Goal: Check status

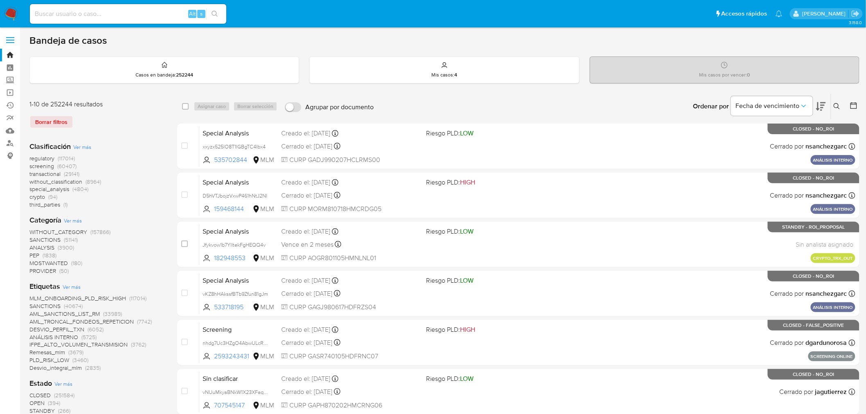
drag, startPoint x: 112, startPoint y: 17, endPoint x: 113, endPoint y: 21, distance: 4.6
click at [112, 17] on input at bounding box center [128, 14] width 196 height 11
paste input "535983868"
type input "535983868"
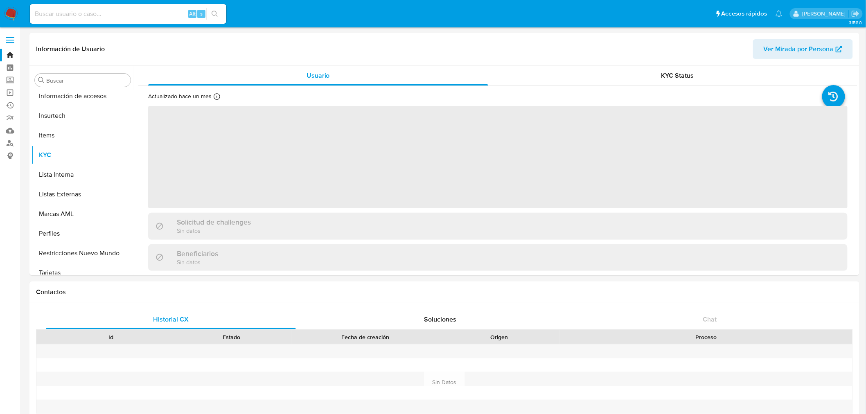
scroll to position [345, 0]
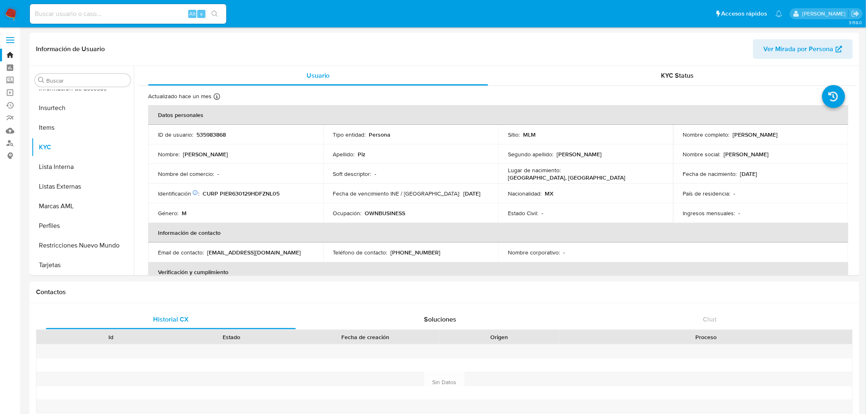
select select "10"
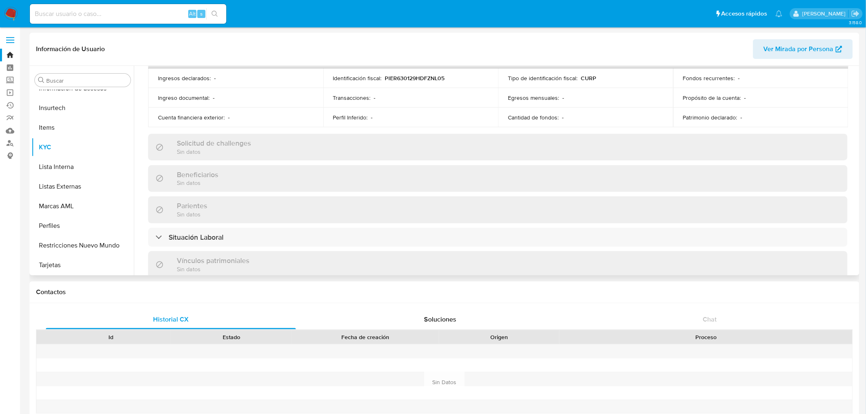
scroll to position [318, 0]
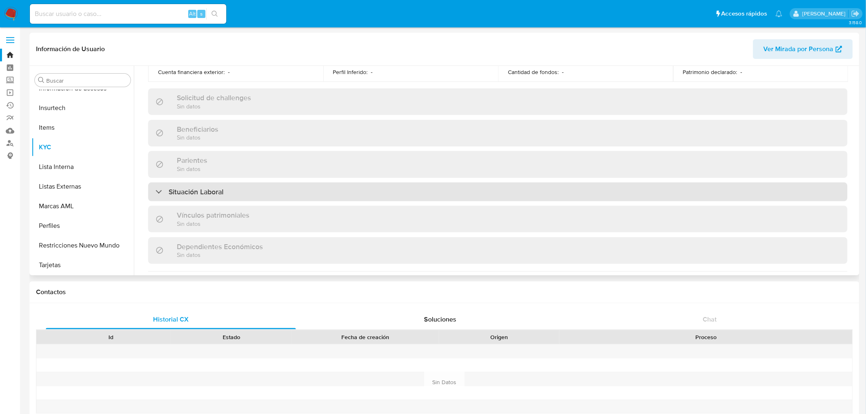
click at [211, 191] on h3 "Situación Laboral" at bounding box center [196, 191] width 55 height 9
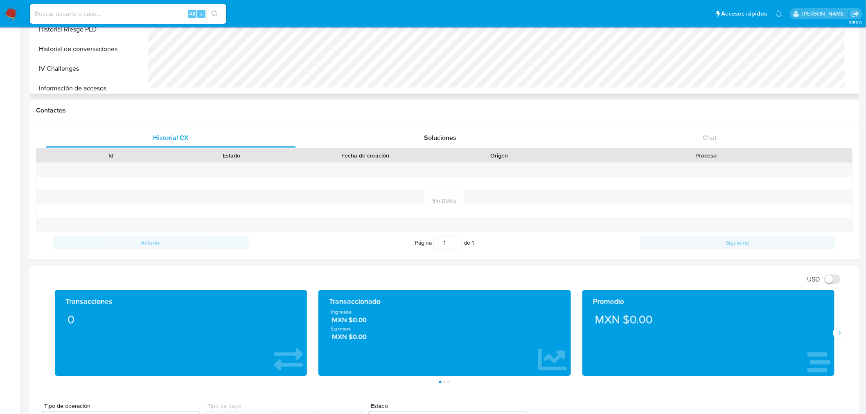
scroll to position [345, 0]
click at [83, 65] on button "Restricciones Nuevo Mundo" at bounding box center [80, 64] width 96 height 20
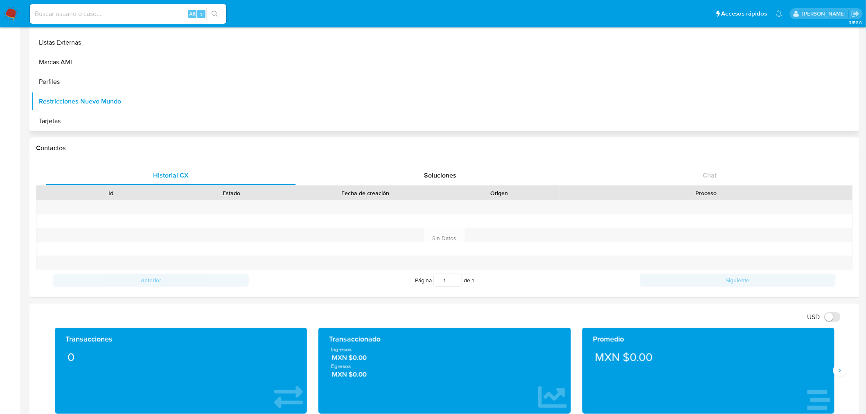
scroll to position [0, 0]
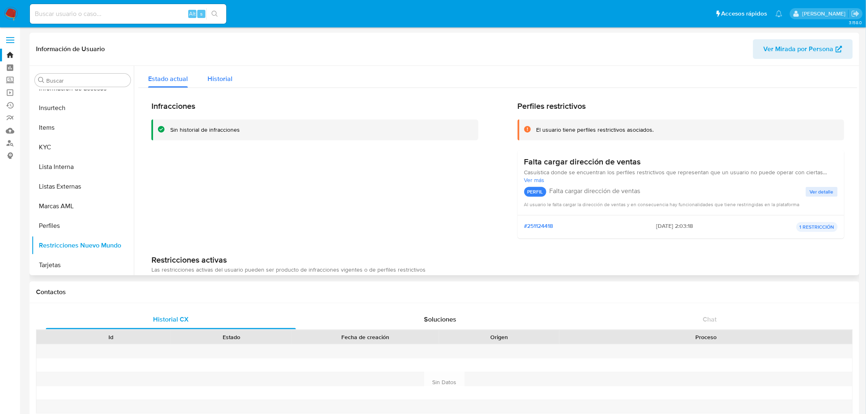
click at [207, 82] on span "Historial" at bounding box center [219, 78] width 25 height 9
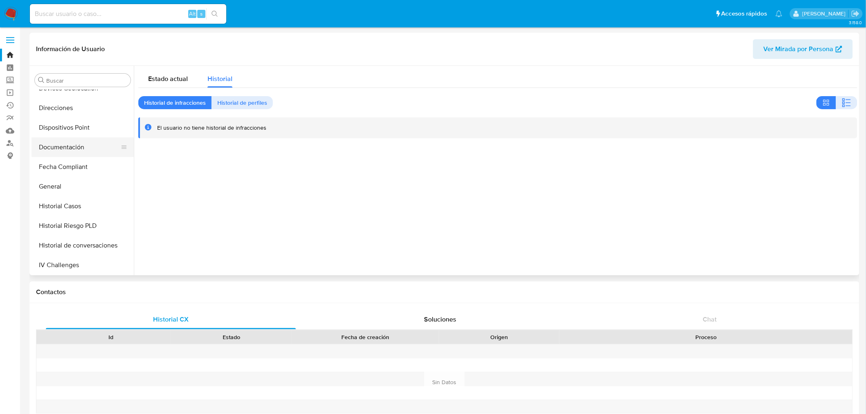
scroll to position [118, 0]
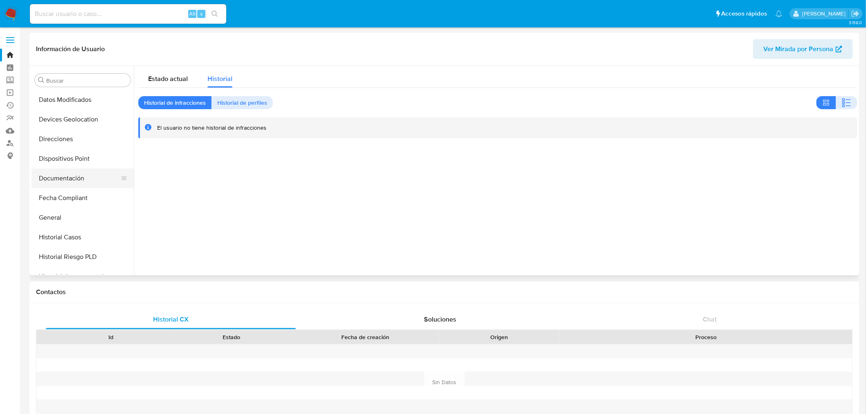
click at [87, 179] on button "Documentación" at bounding box center [80, 179] width 96 height 20
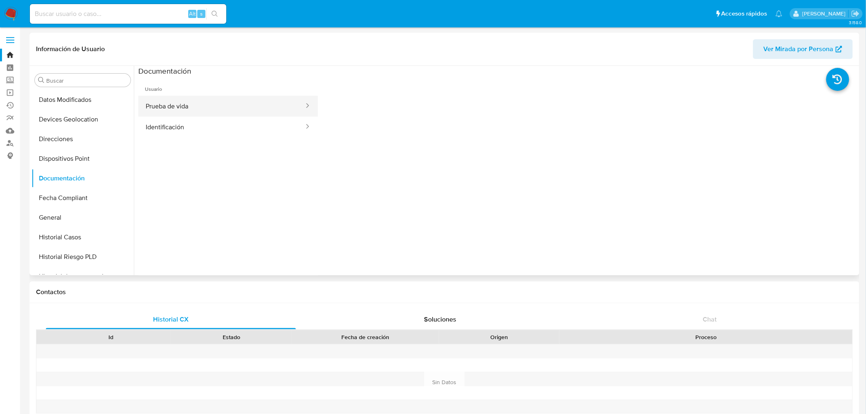
click at [221, 112] on button "Prueba de vida" at bounding box center [221, 106] width 167 height 21
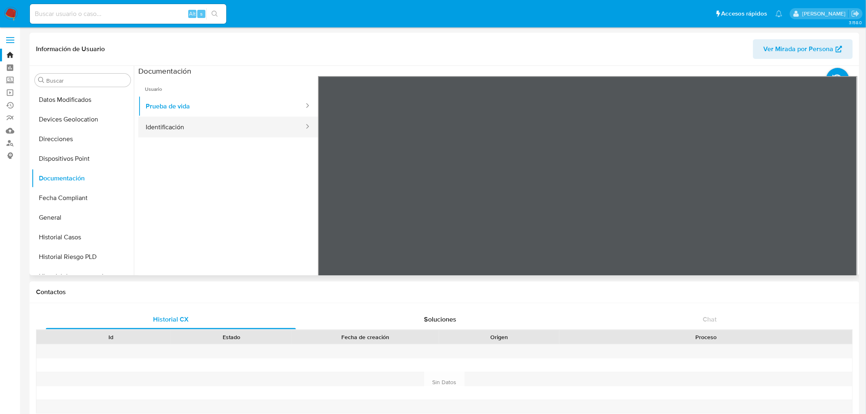
click at [194, 122] on button "Identificación" at bounding box center [221, 127] width 167 height 21
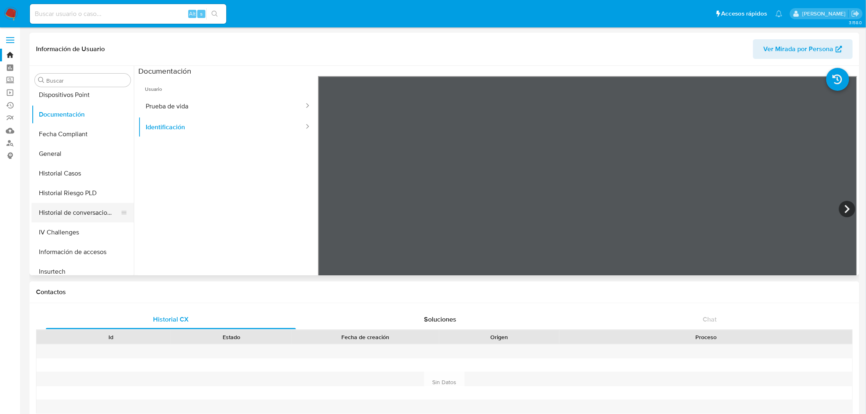
scroll to position [273, 0]
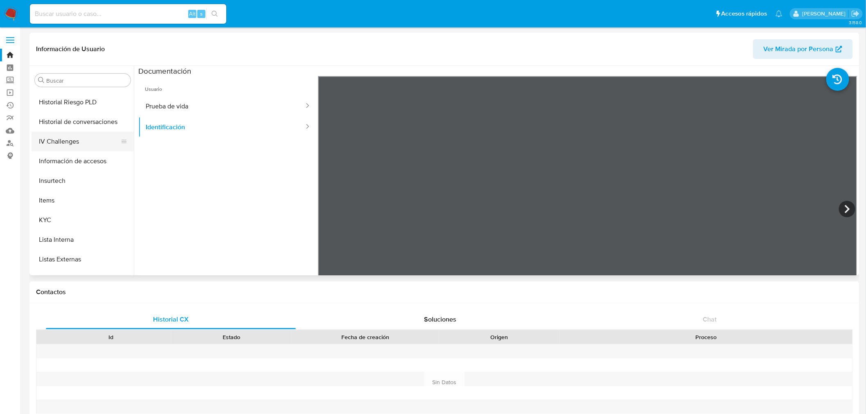
click at [80, 132] on button "IV Challenges" at bounding box center [80, 142] width 96 height 20
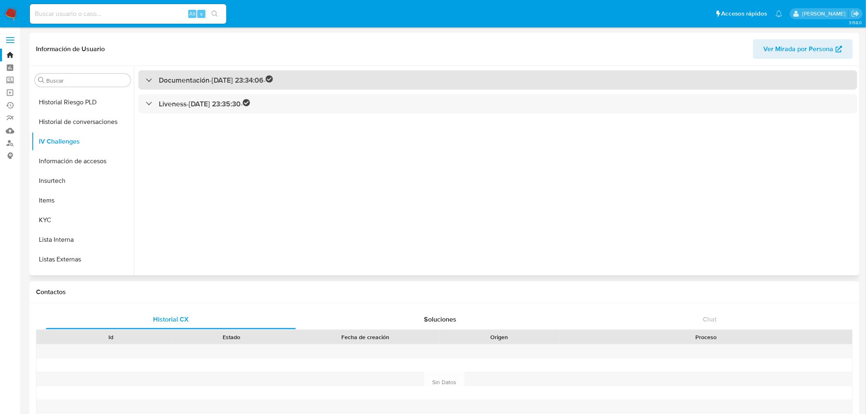
click at [153, 79] on div "Documentación - 22/02/2022 23:34:06 -" at bounding box center [209, 79] width 127 height 9
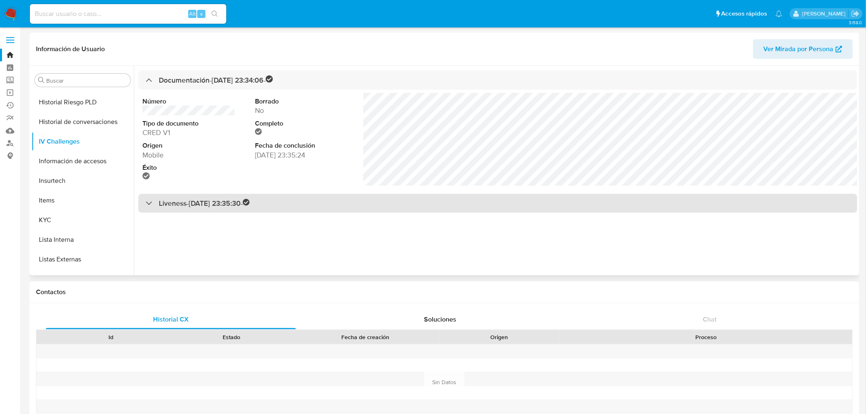
click at [152, 203] on div "Liveness - 22/02/2022 23:35:30 -" at bounding box center [198, 203] width 104 height 9
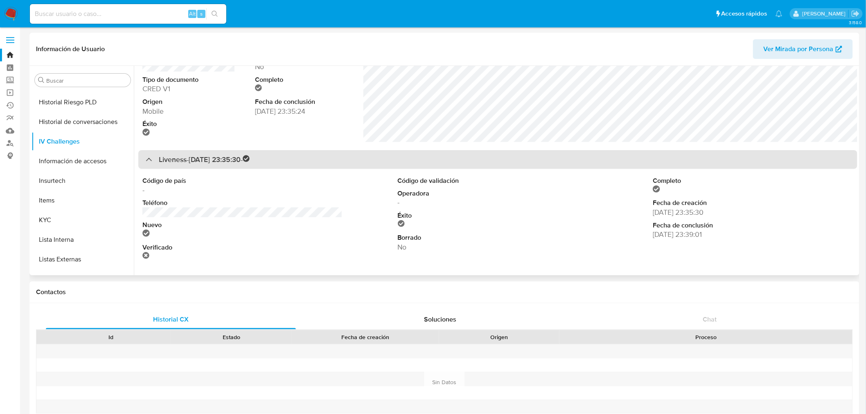
scroll to position [46, 0]
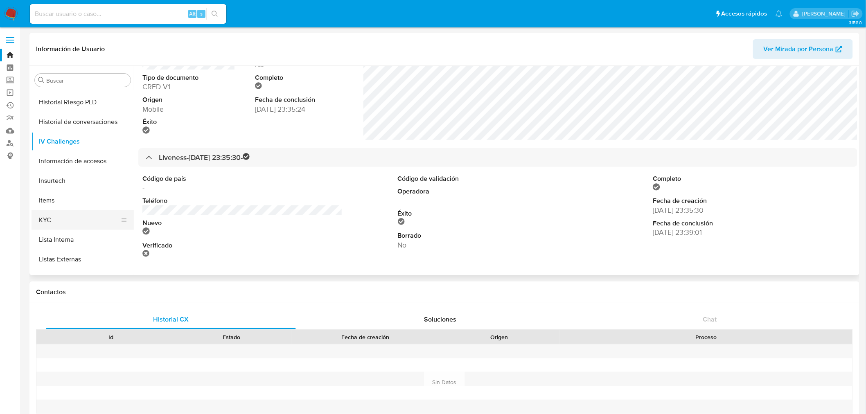
click at [67, 219] on button "KYC" at bounding box center [80, 220] width 96 height 20
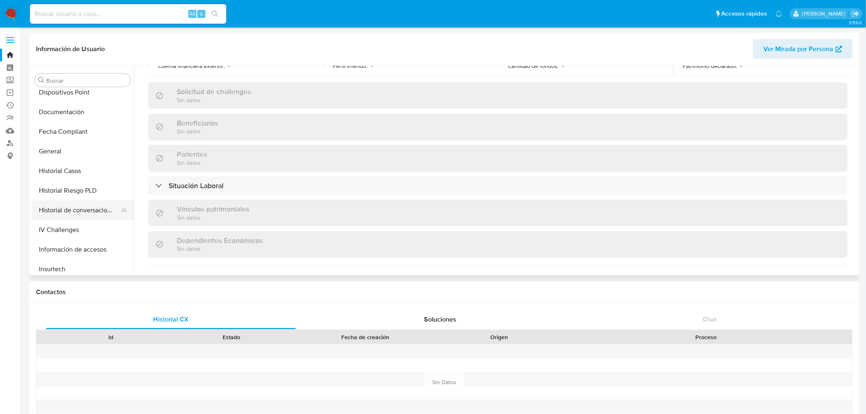
scroll to position [0, 0]
click at [68, 112] on button "General" at bounding box center [80, 109] width 96 height 20
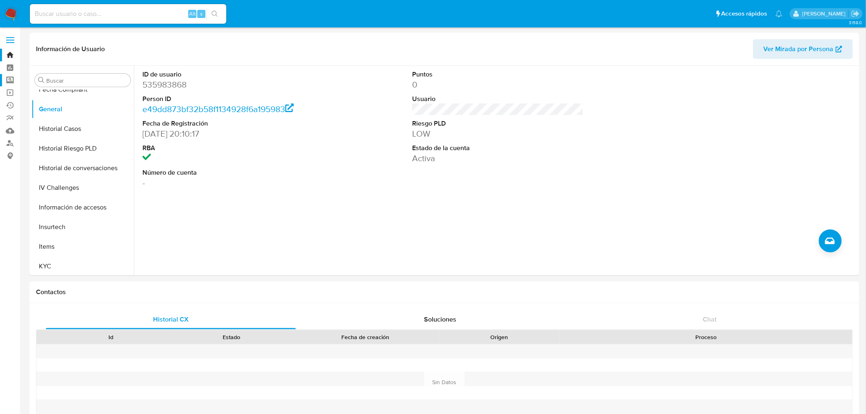
drag, startPoint x: 13, startPoint y: 80, endPoint x: 17, endPoint y: 83, distance: 5.3
click at [13, 80] on label "Screening" at bounding box center [48, 80] width 97 height 13
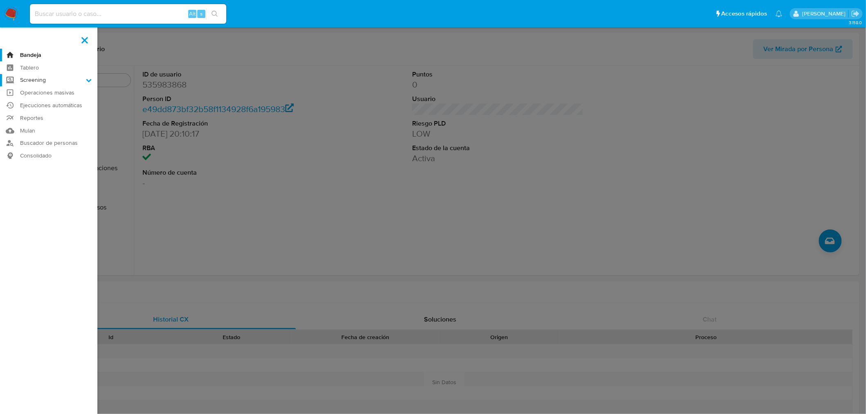
click at [0, 0] on input "Screening" at bounding box center [0, 0] width 0 height 0
click at [46, 113] on link "Herramientas" at bounding box center [48, 112] width 97 height 10
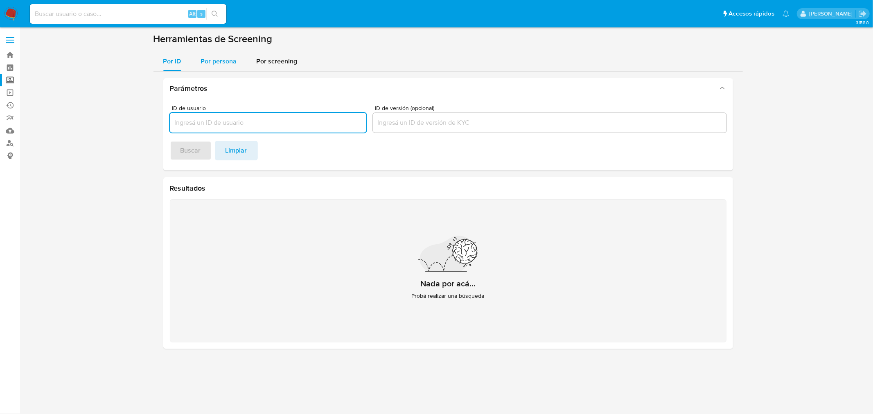
click at [222, 59] on span "Por persona" at bounding box center [219, 60] width 36 height 9
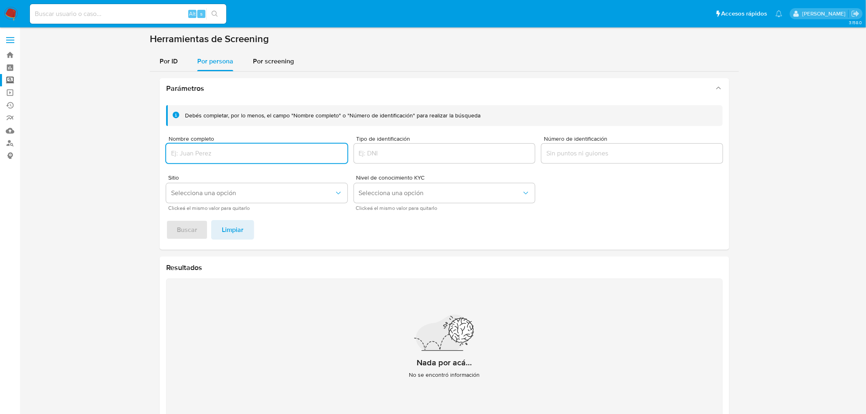
click at [215, 154] on input "Nombre completo" at bounding box center [256, 153] width 181 height 11
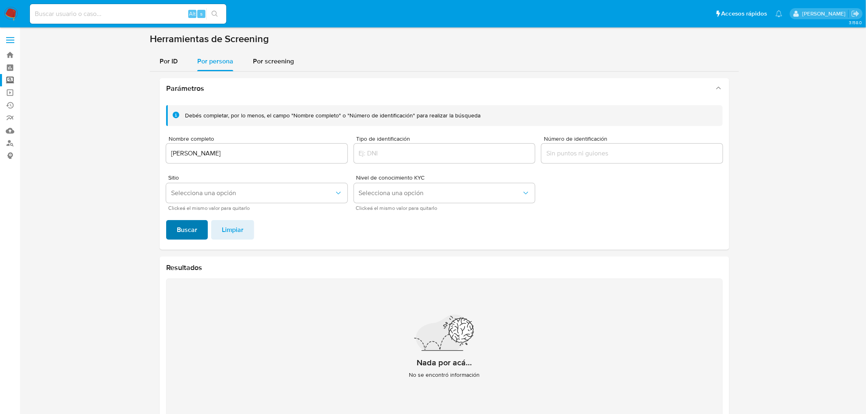
click at [178, 234] on span "Buscar" at bounding box center [187, 230] width 20 height 18
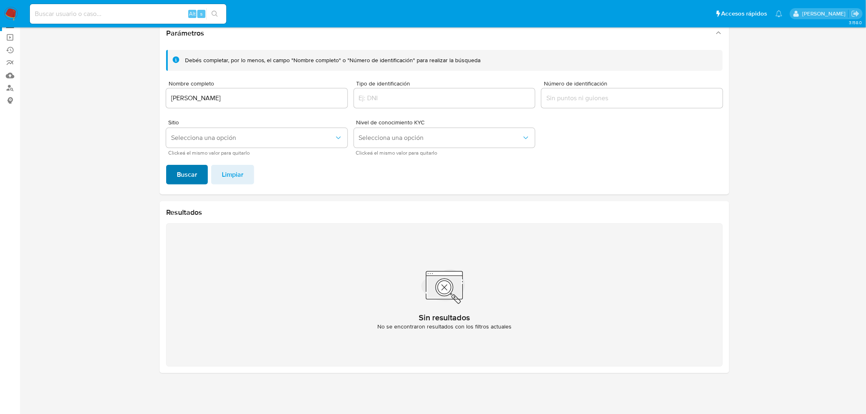
click at [197, 177] on button "Buscar" at bounding box center [187, 175] width 42 height 20
click at [206, 99] on input "[PERSON_NAME]" at bounding box center [256, 98] width 181 height 11
type input "[PERSON_NAME]"
click at [177, 173] on span "Buscar" at bounding box center [187, 175] width 20 height 18
